Goal: Task Accomplishment & Management: Complete application form

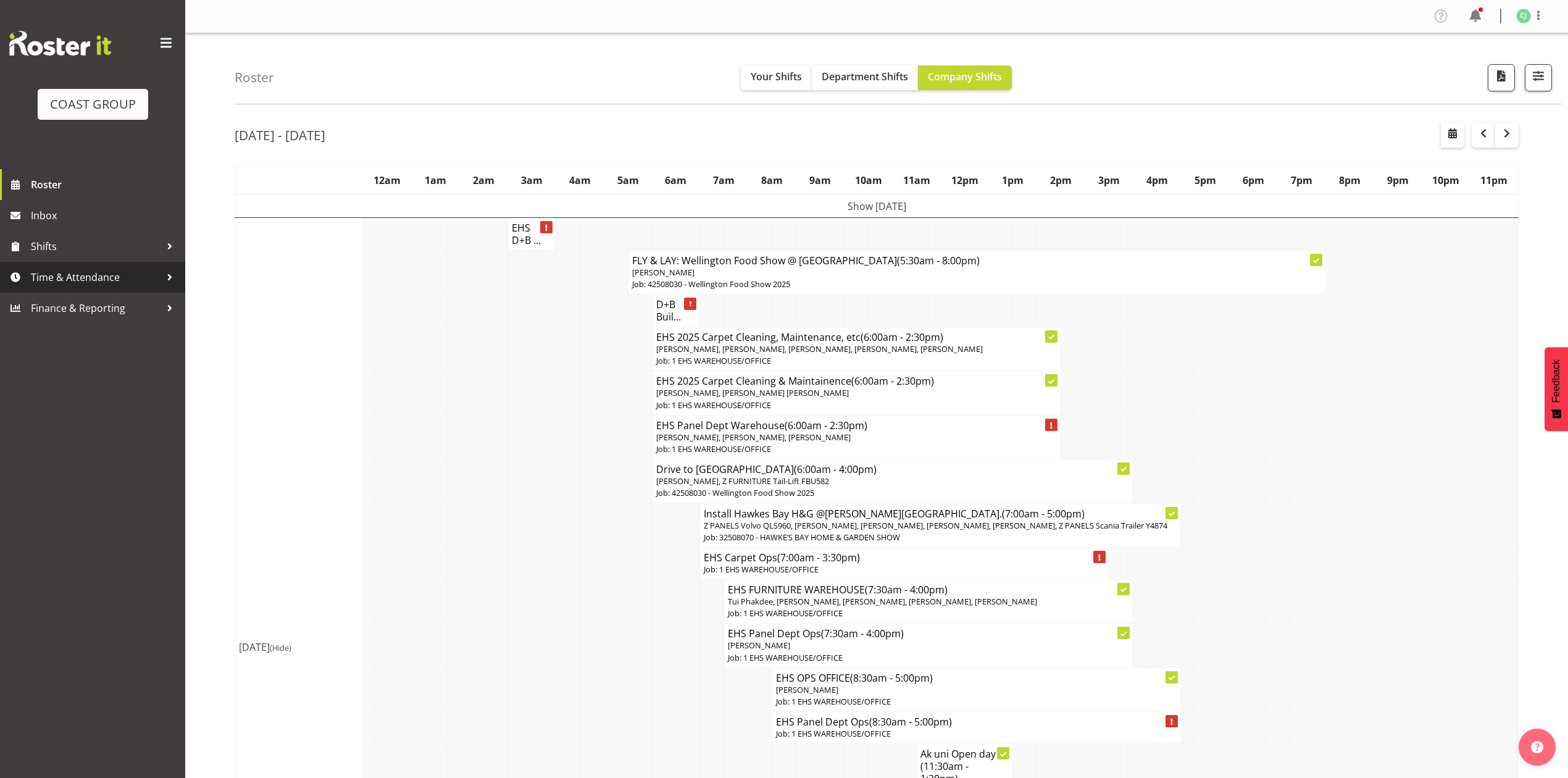
click at [65, 271] on span "Time & Attendance" at bounding box center [96, 277] width 130 height 18
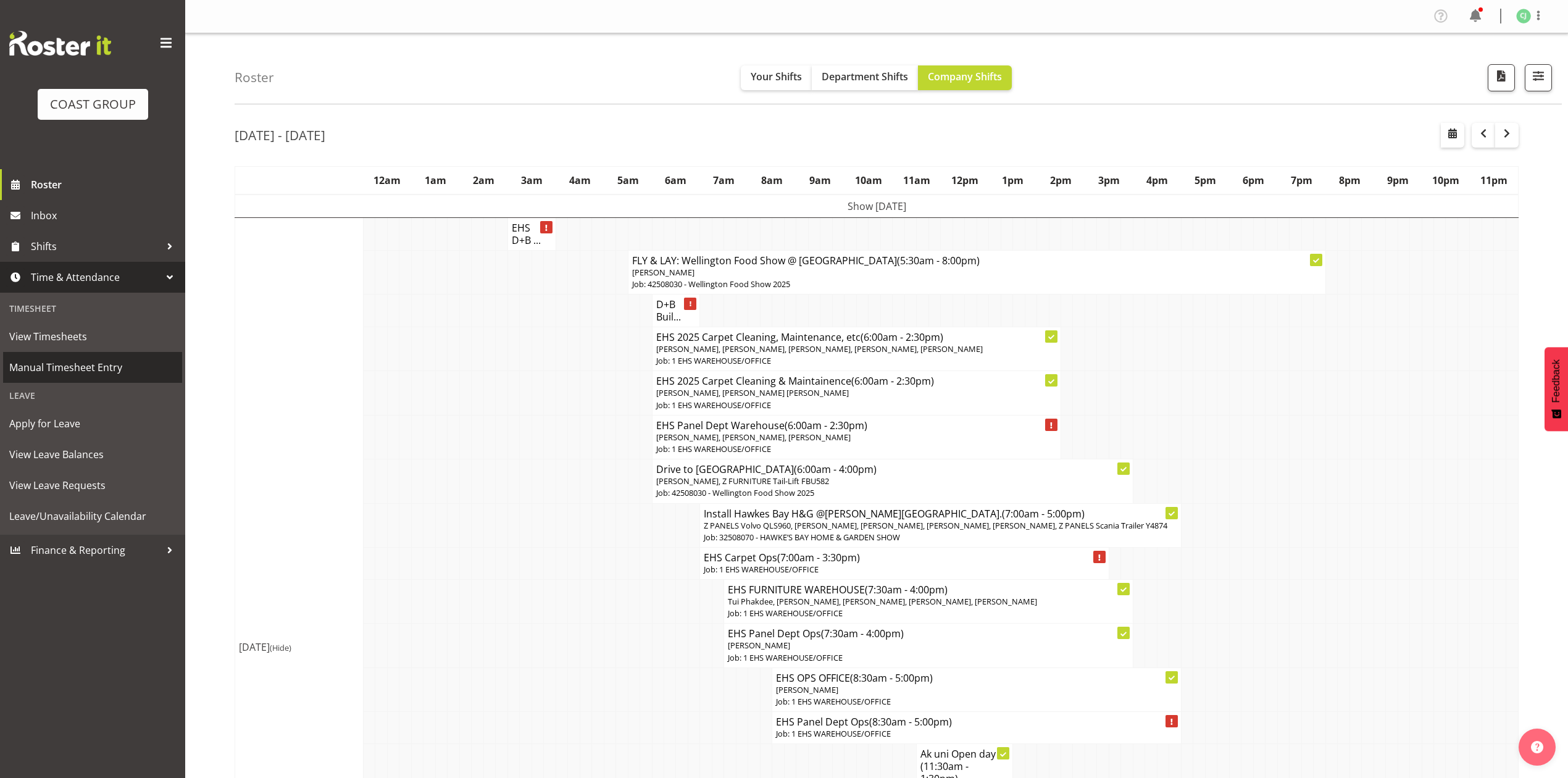
click at [58, 359] on span "Manual Timesheet Entry" at bounding box center [93, 367] width 167 height 18
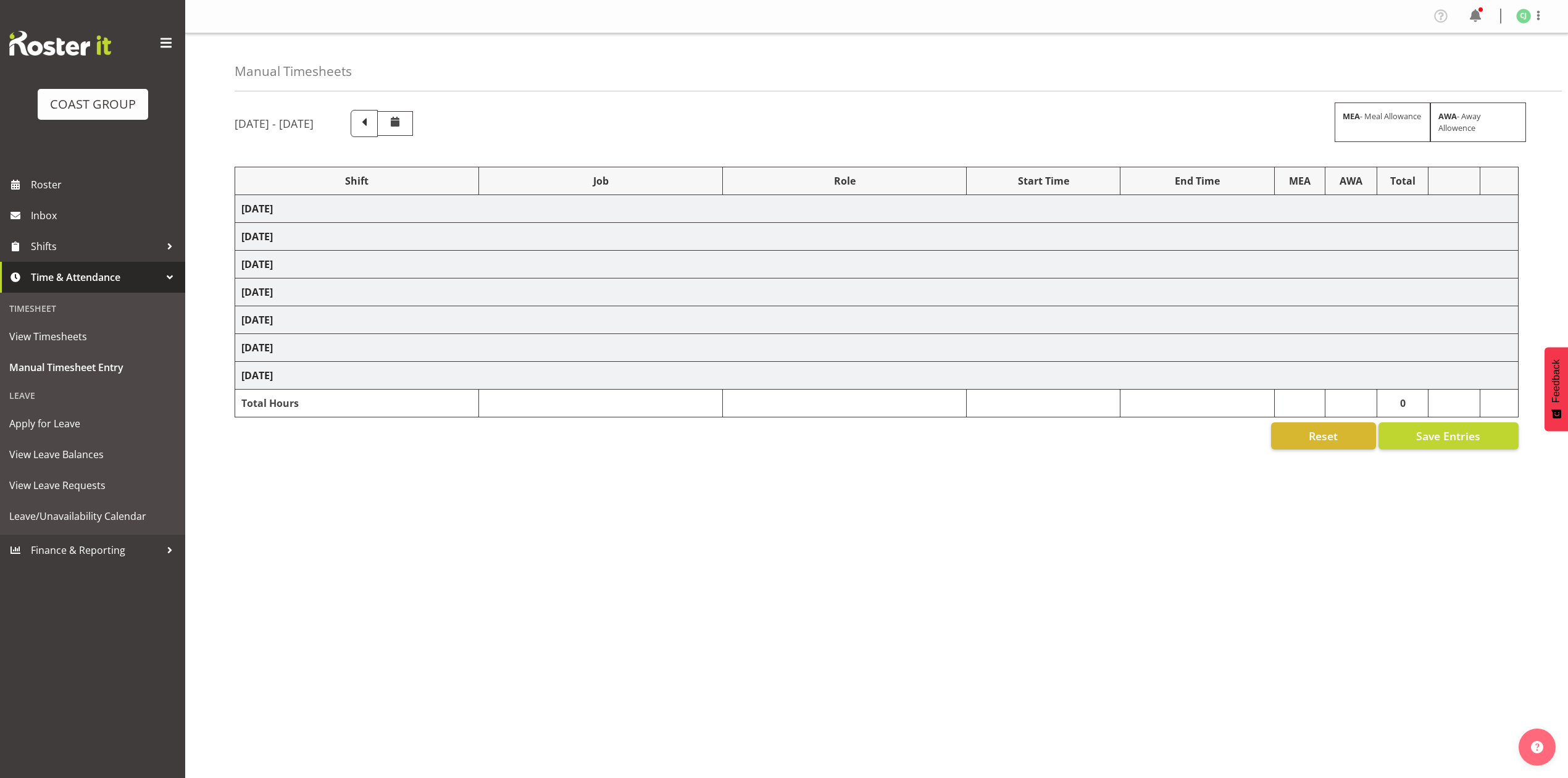
select select "10313"
select select "69"
select select "9993"
select select "8955"
select select "8653"
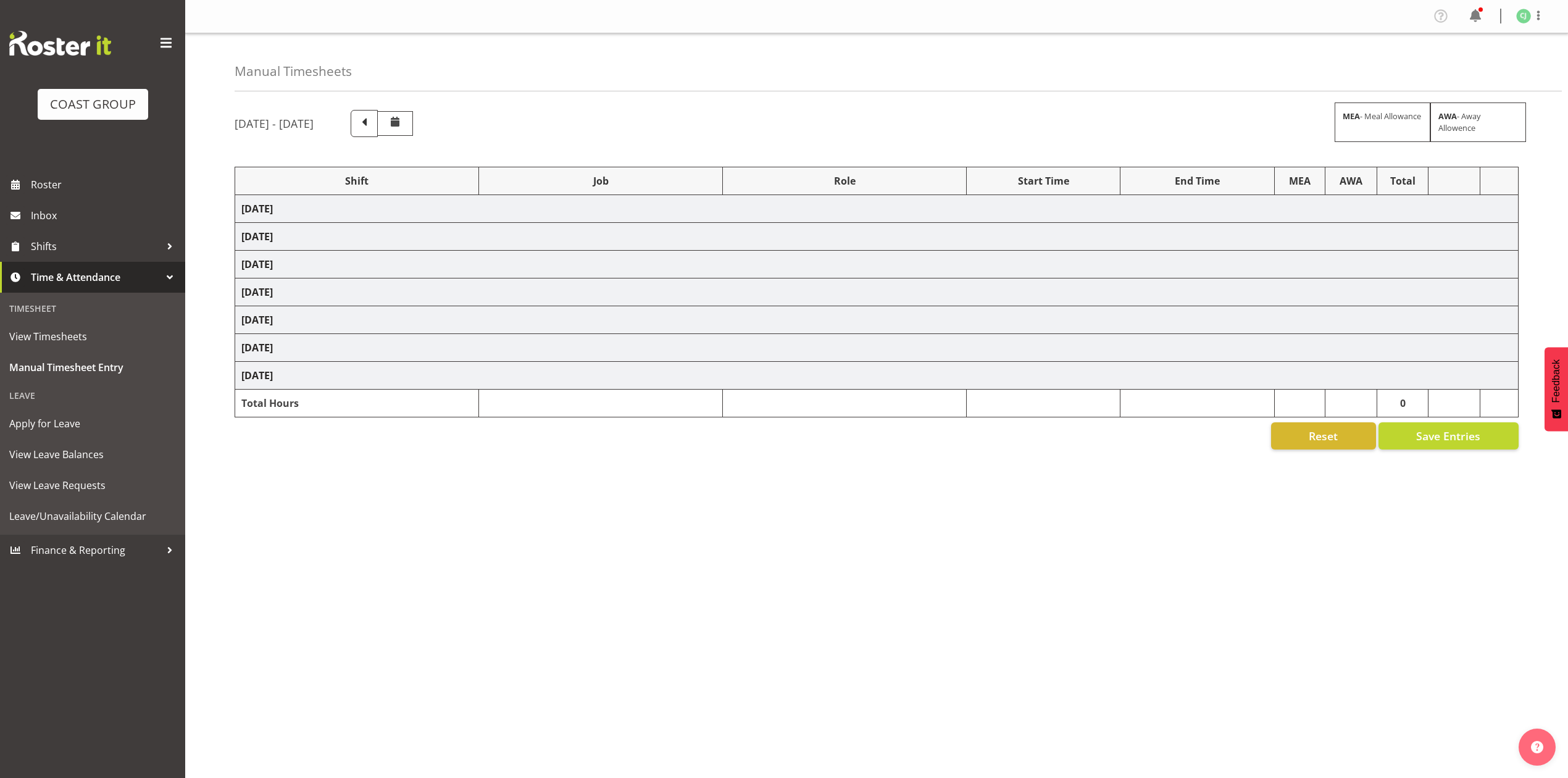
select select "69"
select select "8955"
select select "10395"
select select "9993"
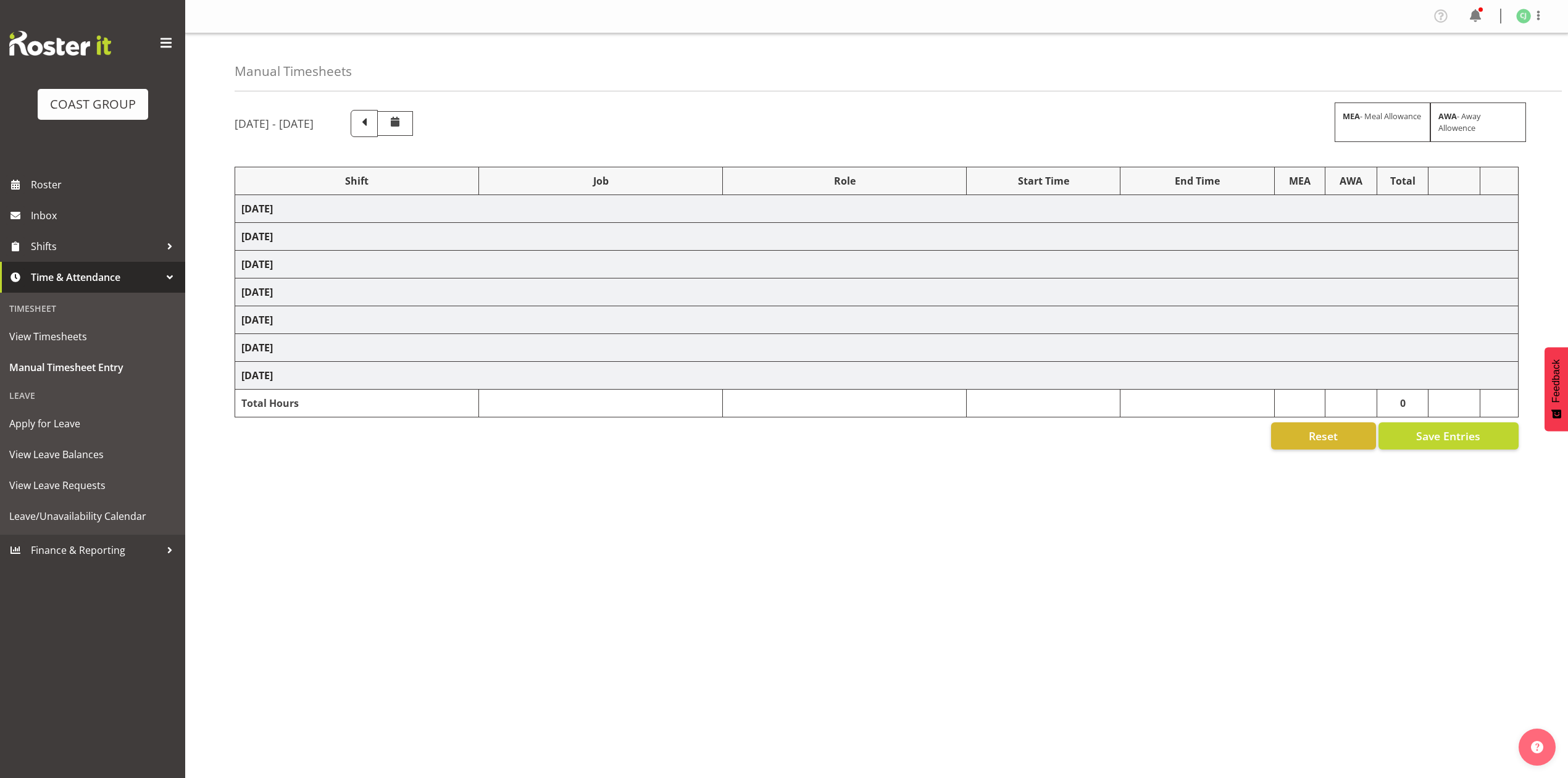
select select "10228"
select select "9900"
select select "8955"
select select "9993"
select select "10228"
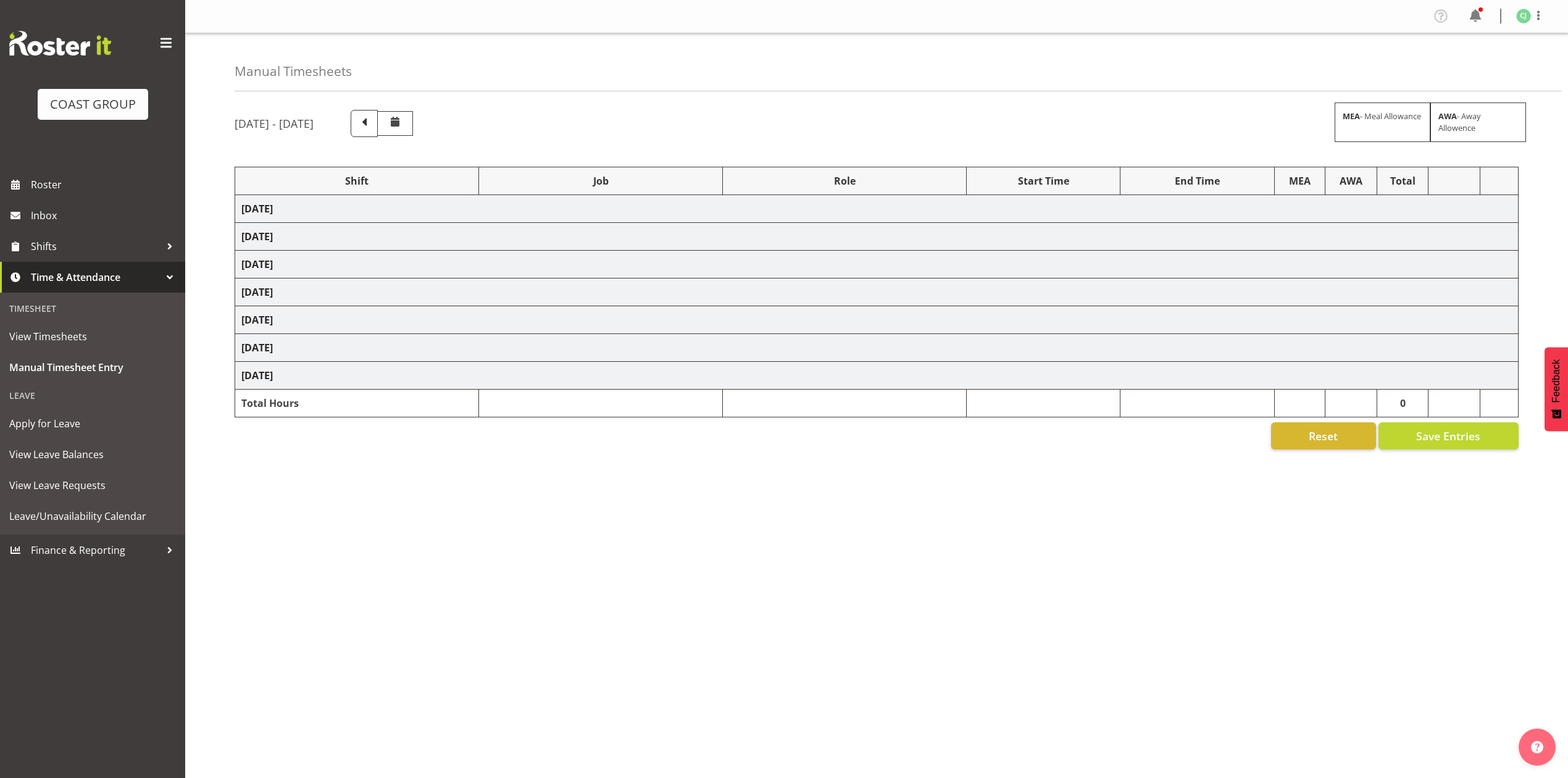
select select "69"
select select "9900"
select select "8955"
select select "8653"
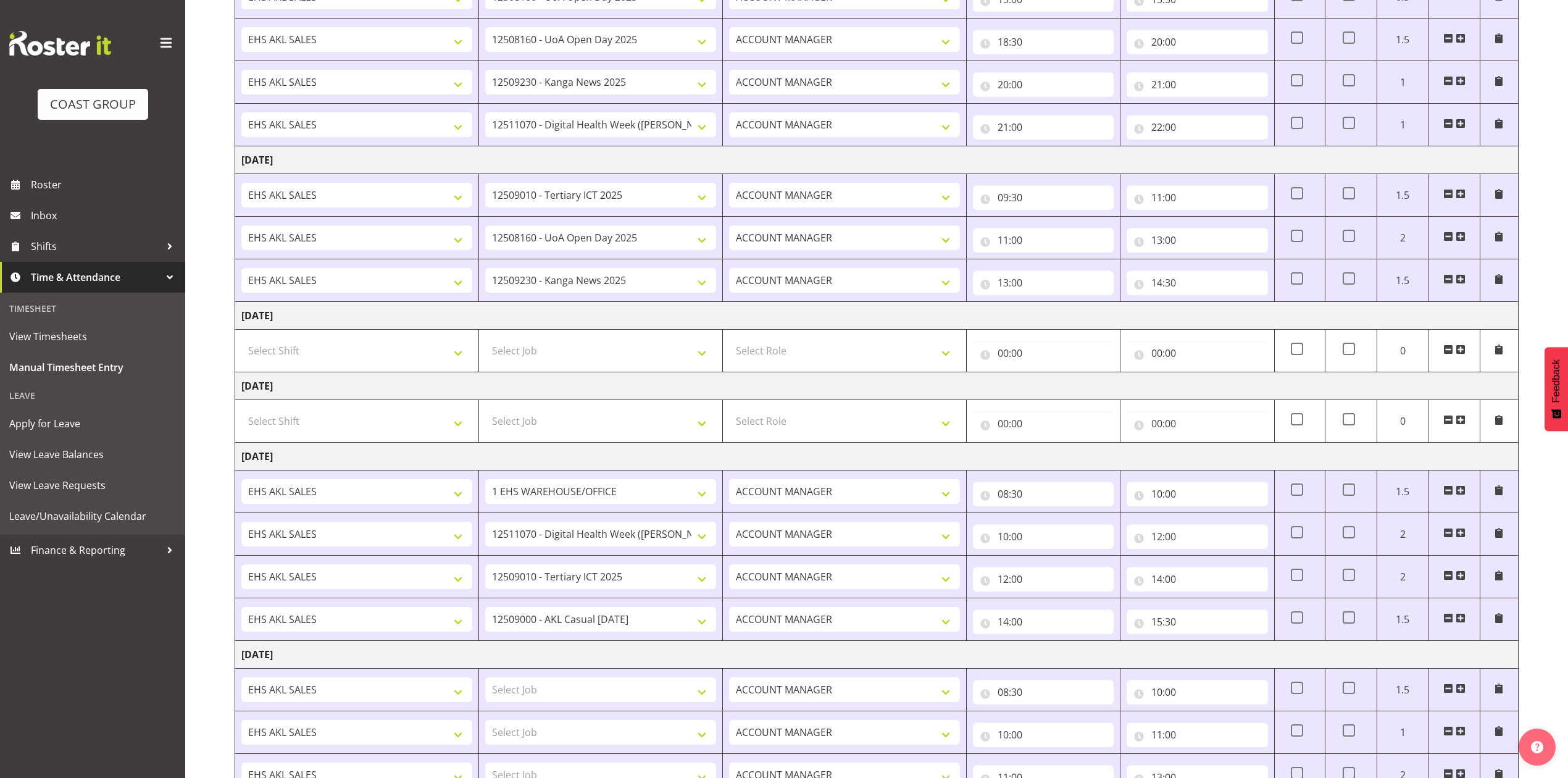
scroll to position [766, 0]
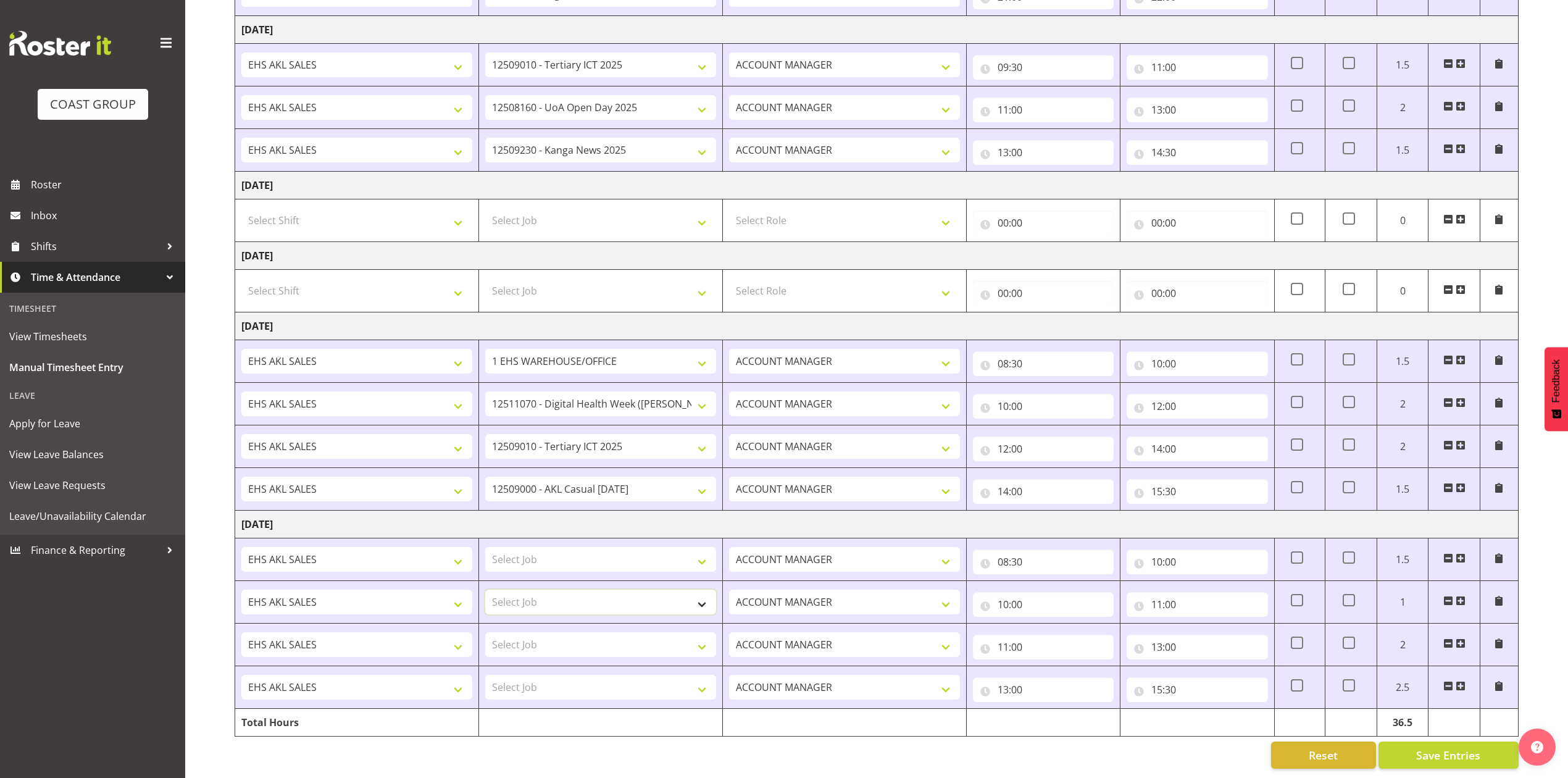
click at [618, 589] on select "Select Job 1 Carlton Events 1 [PERSON_NAME][GEOGRAPHIC_DATA] 1 [PERSON_NAME][GE…" at bounding box center [601, 602] width 231 height 24
select select "10489"
click at [486, 589] on select "Select Job 1 Carlton Events 1 [PERSON_NAME][GEOGRAPHIC_DATA] 1 [PERSON_NAME][GE…" at bounding box center [601, 602] width 231 height 24
click at [621, 675] on select "Select Job 1 Carlton Events 1 [PERSON_NAME][GEOGRAPHIC_DATA] 1 [PERSON_NAME][GE…" at bounding box center [601, 687] width 231 height 24
click at [486, 675] on select "Select Job 1 Carlton Events 1 [PERSON_NAME][GEOGRAPHIC_DATA] 1 [PERSON_NAME][GE…" at bounding box center [601, 687] width 231 height 24
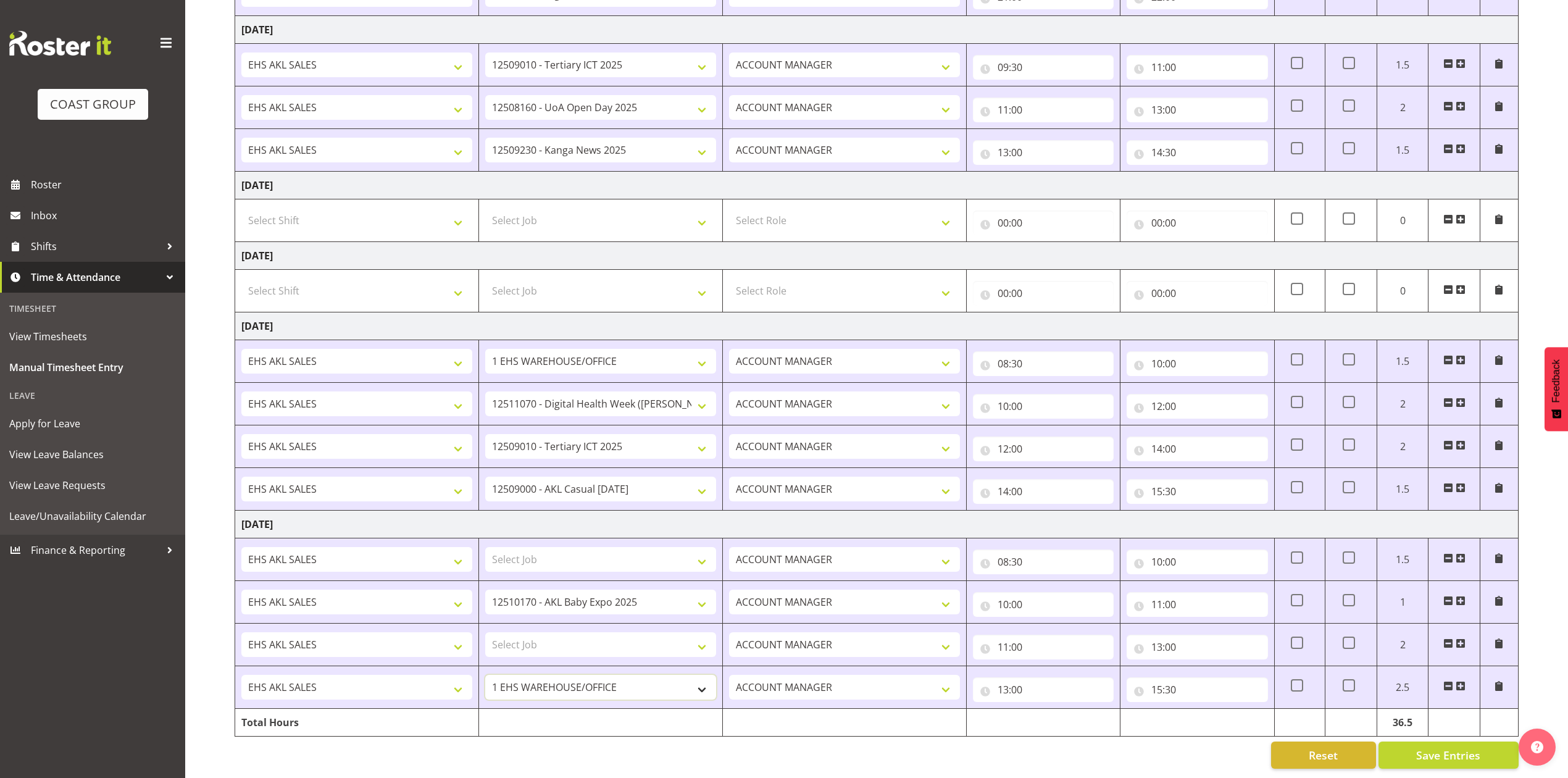
click at [603, 675] on select "1 Carlton Events 1 [PERSON_NAME] 1 [PERSON_NAME][GEOGRAPHIC_DATA] 1 EHS WAREHOU…" at bounding box center [601, 687] width 231 height 24
select select "8955"
click at [486, 675] on select "1 Carlton Events 1 [PERSON_NAME] 1 [PERSON_NAME][GEOGRAPHIC_DATA] 1 EHS WAREHOU…" at bounding box center [601, 687] width 231 height 24
click at [594, 547] on select "Select Job 1 Carlton Events 1 [PERSON_NAME][GEOGRAPHIC_DATA] 1 [PERSON_NAME][GE…" at bounding box center [601, 560] width 231 height 24
select select "9993"
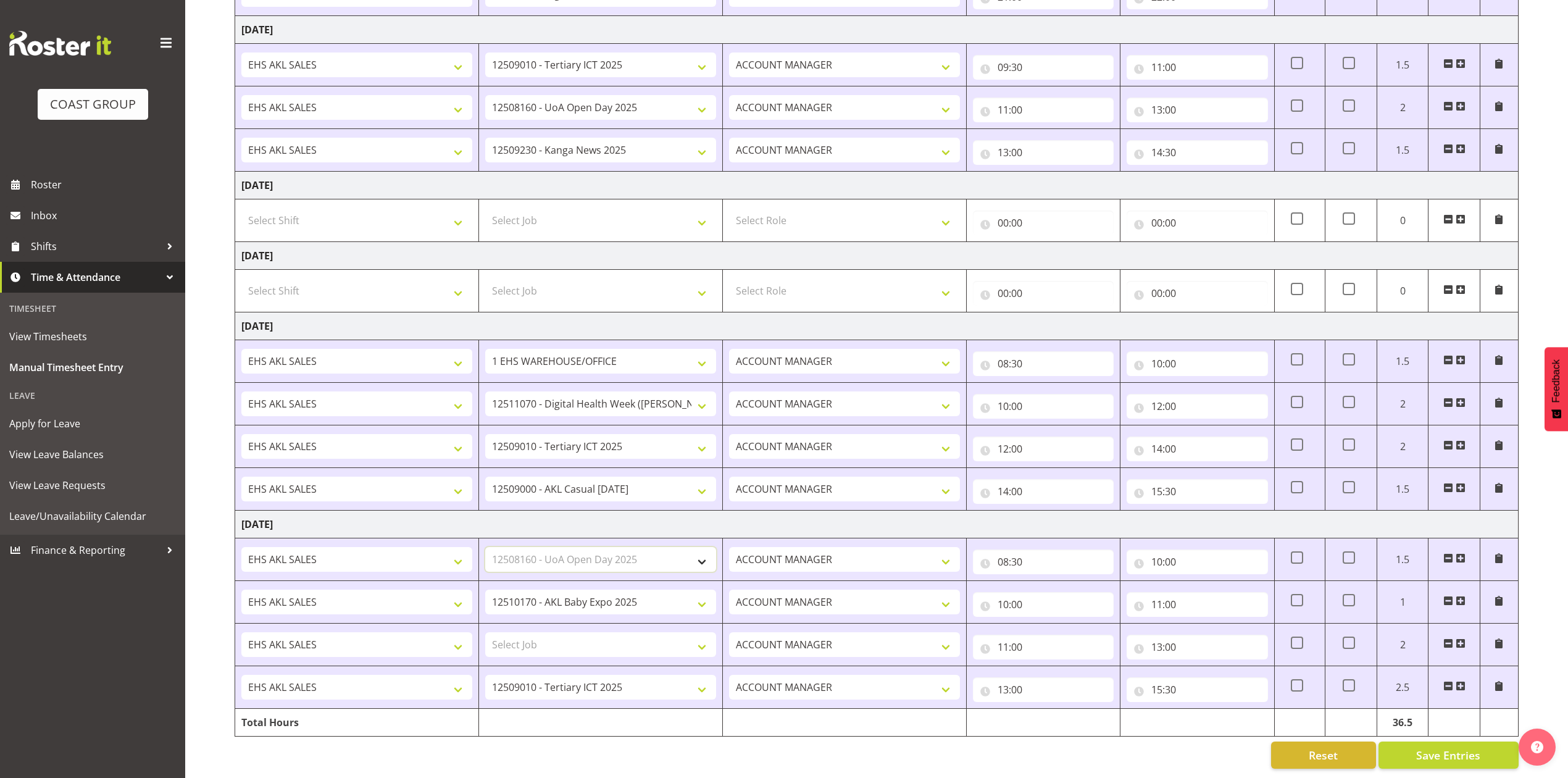
click at [486, 547] on select "Select Job 1 Carlton Events 1 [PERSON_NAME][GEOGRAPHIC_DATA] 1 [PERSON_NAME][GE…" at bounding box center [601, 560] width 231 height 24
click at [610, 632] on select "Select Job 1 Carlton Events 1 [PERSON_NAME][GEOGRAPHIC_DATA] 1 [PERSON_NAME][GE…" at bounding box center [601, 644] width 231 height 24
select select "69"
click at [486, 632] on select "Select Job 1 Carlton Events 1 [PERSON_NAME][GEOGRAPHIC_DATA] 1 [PERSON_NAME][GE…" at bounding box center [601, 644] width 231 height 24
click at [1437, 747] on span "Save Entries" at bounding box center [1448, 756] width 64 height 16
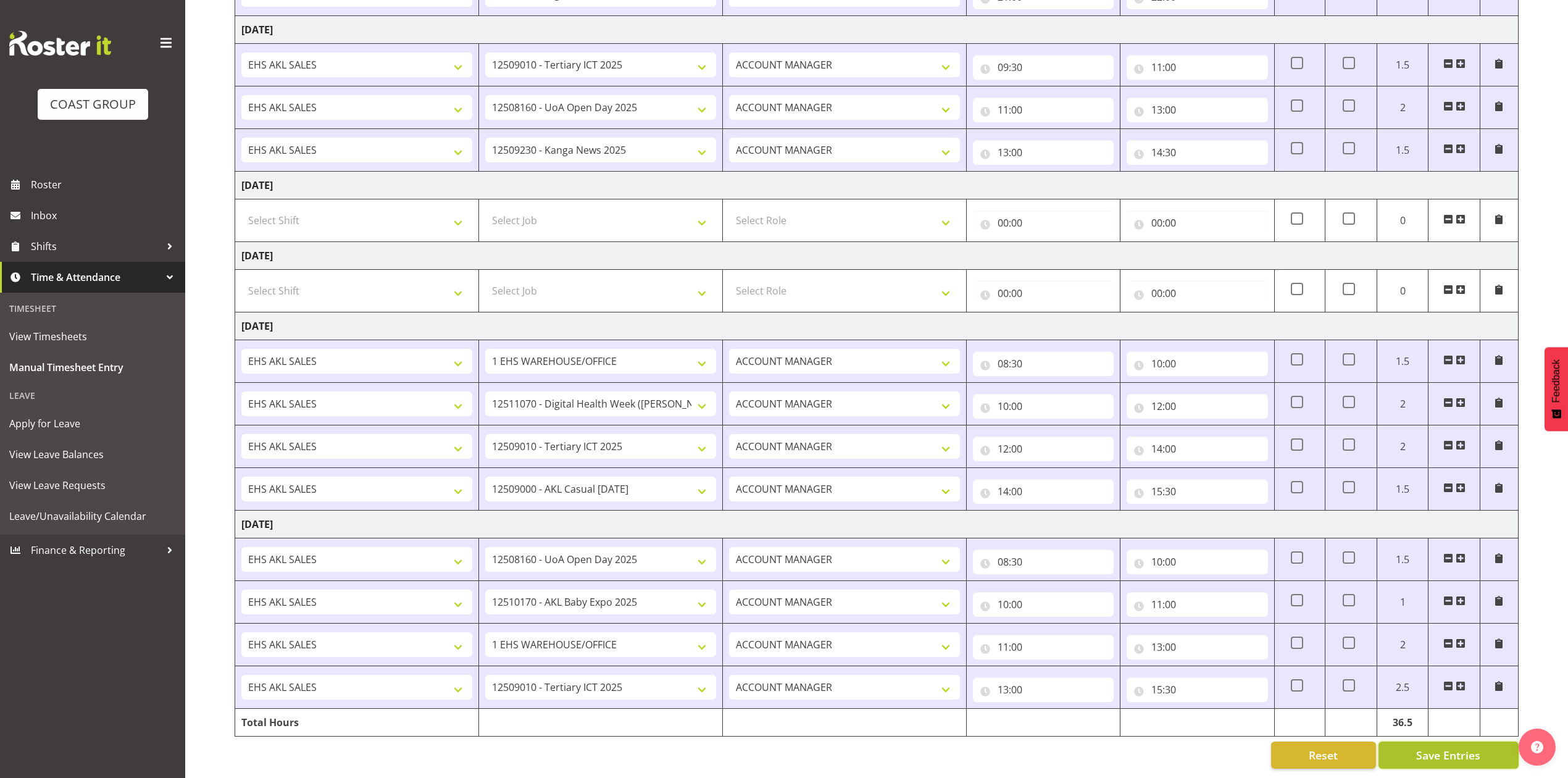
click at [1438, 747] on span "Save Entries" at bounding box center [1448, 756] width 64 height 16
